Goal: Transaction & Acquisition: Book appointment/travel/reservation

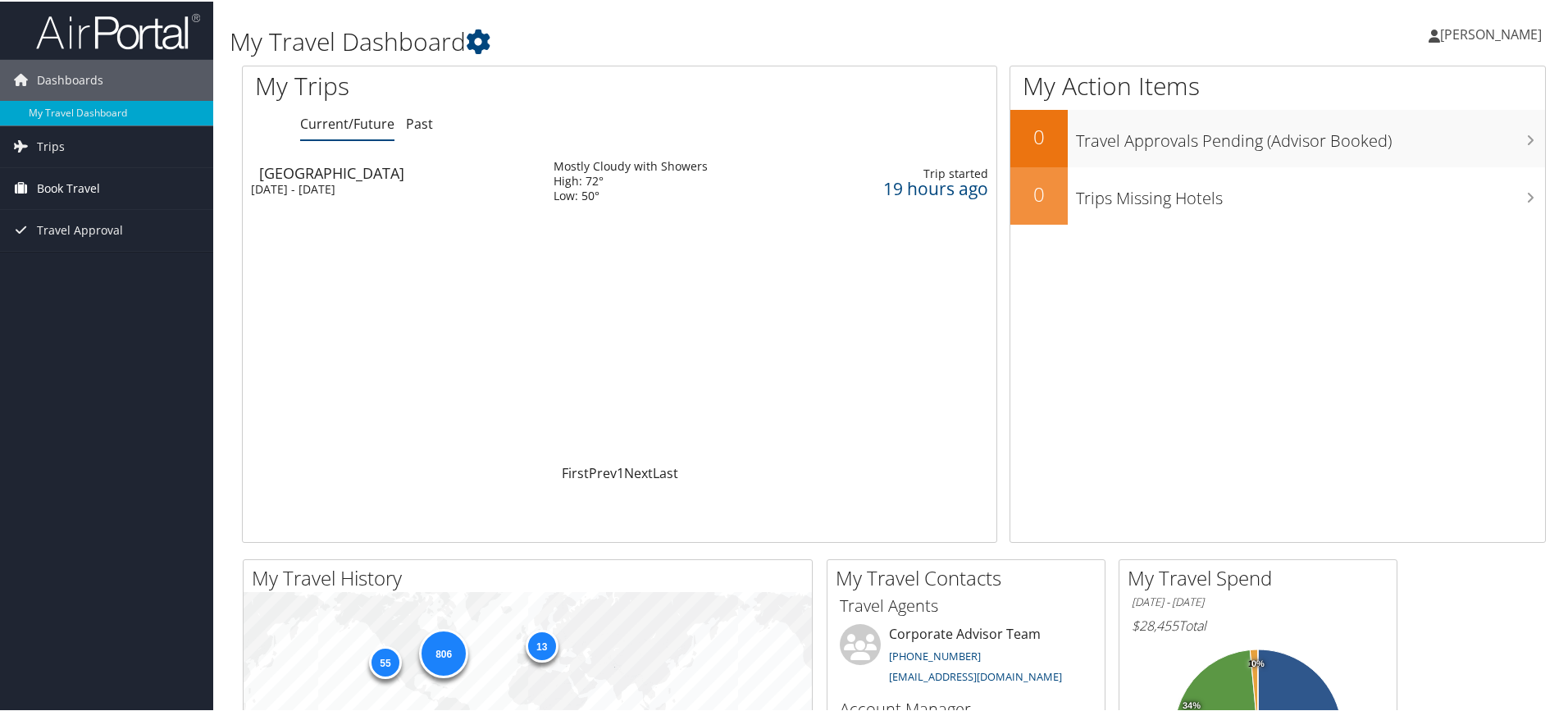
click at [84, 179] on span "Book Travel" at bounding box center [69, 186] width 63 height 41
click at [99, 272] on link "Book/Manage Online Trips" at bounding box center [107, 268] width 213 height 24
